Goal: Check status: Check status

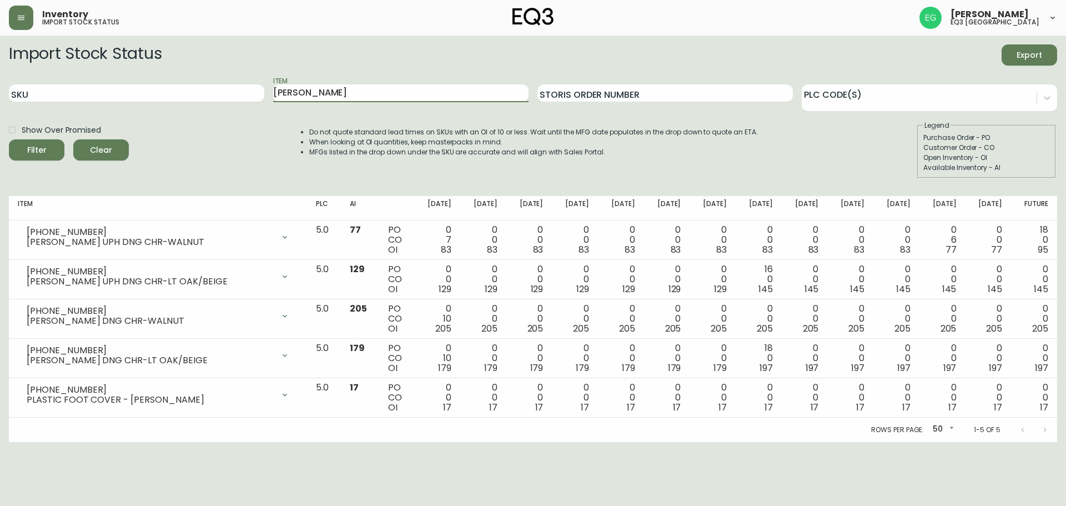
drag, startPoint x: 326, startPoint y: 89, endPoint x: 0, endPoint y: 97, distance: 326.6
click at [0, 102] on main "Import Stock Status Export SKU Item [PERSON_NAME] Storis Order Number PLC Code(…" at bounding box center [533, 239] width 1066 height 406
click at [53, 92] on input "SKU" at bounding box center [136, 93] width 255 height 18
paste input "[PHONE_NUMBER]"
type input "[PHONE_NUMBER]"
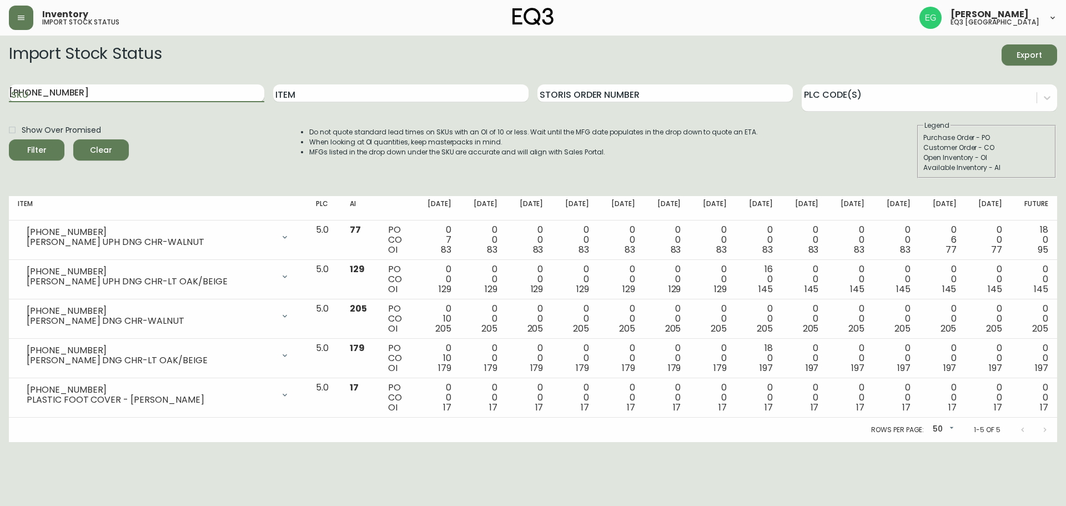
click at [9, 139] on button "Filter" at bounding box center [37, 149] width 56 height 21
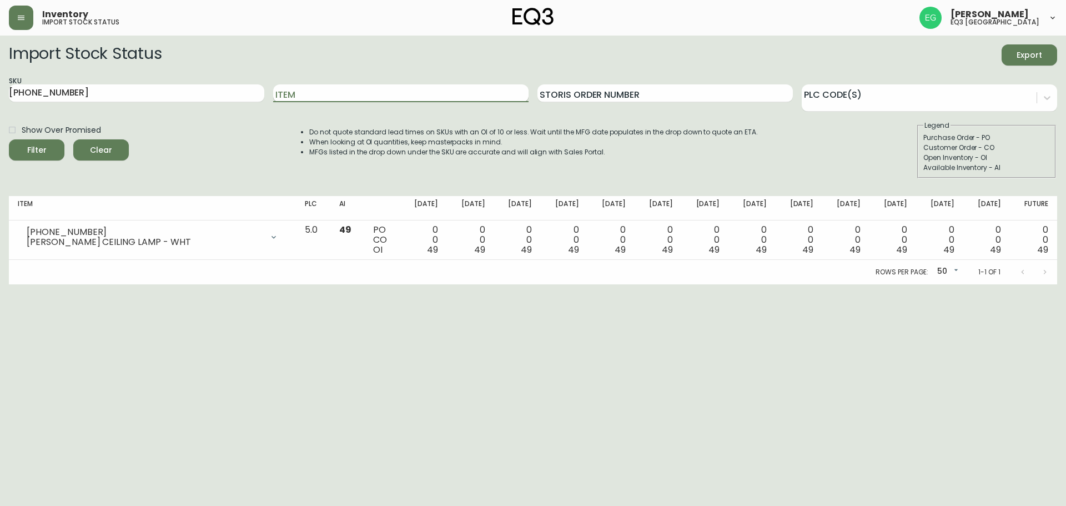
click at [311, 98] on input "Item" at bounding box center [400, 93] width 255 height 18
type input "[PERSON_NAME]"
click at [9, 139] on button "Filter" at bounding box center [37, 149] width 56 height 21
drag, startPoint x: 96, startPoint y: 94, endPoint x: 0, endPoint y: 52, distance: 104.9
click at [0, 52] on main "Import Stock Status Export SKU [PHONE_NUMBER] Item [PERSON_NAME] Storis Order N…" at bounding box center [533, 160] width 1066 height 249
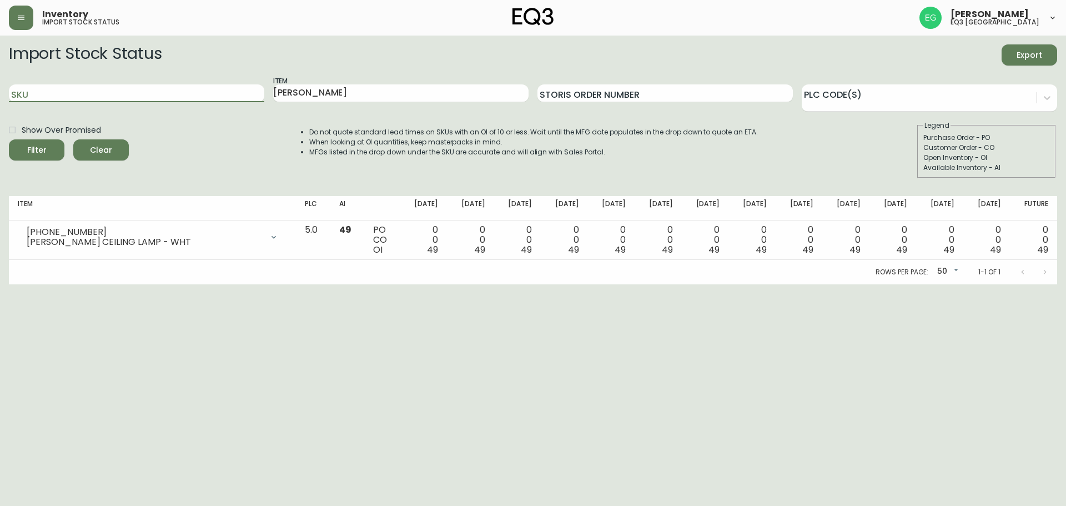
click at [9, 139] on button "Filter" at bounding box center [37, 149] width 56 height 21
click at [320, 87] on input "Item" at bounding box center [400, 93] width 255 height 18
type input "[PERSON_NAME]"
click at [9, 139] on button "Filter" at bounding box center [37, 149] width 56 height 21
click at [961, 284] on html "Inventory import stock status [PERSON_NAME] eq3 [GEOGRAPHIC_DATA] Import Stock …" at bounding box center [533, 142] width 1066 height 284
